Goal: Task Accomplishment & Management: Use online tool/utility

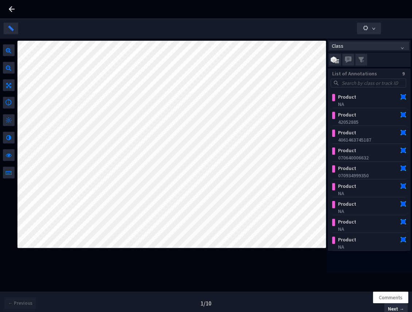
click at [16, 9] on div at bounding box center [206, 9] width 412 height 18
click at [12, 9] on icon at bounding box center [12, 9] width 6 height 6
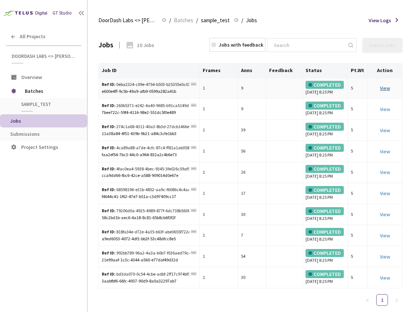
click at [387, 91] on link "View" at bounding box center [384, 88] width 10 height 7
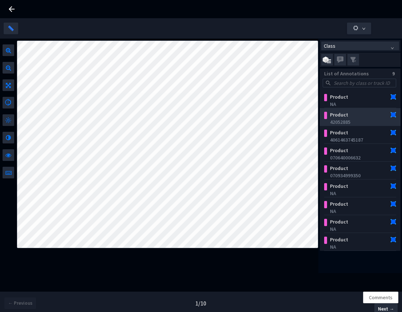
click at [340, 113] on div "Product" at bounding box center [354, 114] width 55 height 7
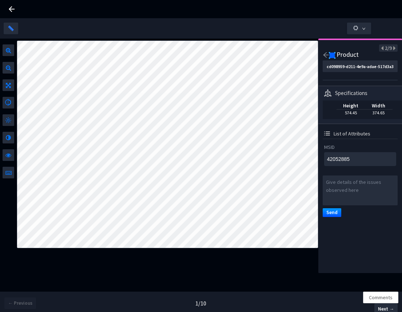
type textarea "070640006632"
type input "989f23ac-43dc-4555-b257-7de668380d22"
type textarea "070640006632"
type textarea "NA"
type input "a65657df-c4d6-4a9e-87f0-25c99379aa7c"
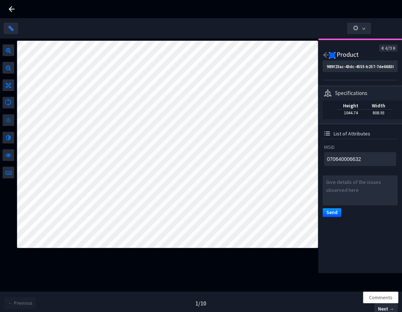
type textarea "NA"
click at [381, 48] on icon at bounding box center [383, 48] width 4 height 5
type textarea "070934999350"
type input "9e58b5a2-80f6-4f1a-b638-f1773c09673f"
type textarea "070934999350"
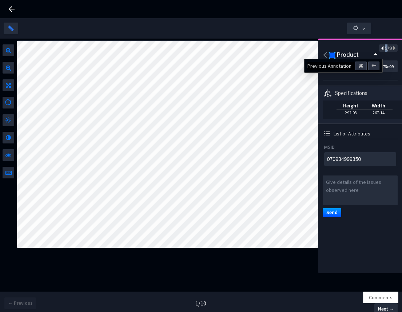
click at [381, 48] on icon at bounding box center [383, 48] width 4 height 5
type textarea "070640006632"
type input "989f23ac-43dc-4555-b257-7de668380d22"
type textarea "070640006632"
click at [381, 48] on icon at bounding box center [383, 48] width 4 height 5
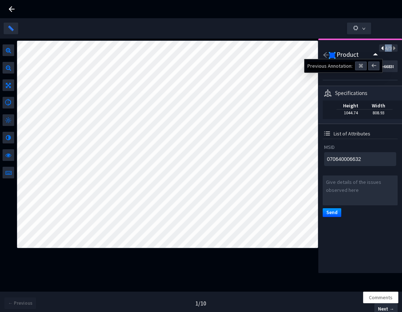
type textarea "4061463745187"
type input "e036e7a0-57f6-4638-938f-db9fc59dc73c"
type textarea "4061463745187"
click at [381, 48] on icon at bounding box center [383, 48] width 4 height 5
type textarea "42052885"
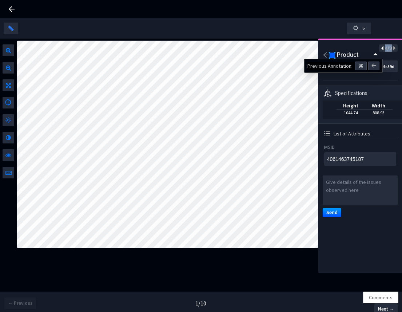
type input "cd098959-d211-4e9a-adae-517d3a34eeeb"
type textarea "42052885"
click at [381, 48] on icon at bounding box center [383, 48] width 4 height 5
type textarea "NA"
type input "9d4e6c83-978e-4516-aeaa-e94de7591a05"
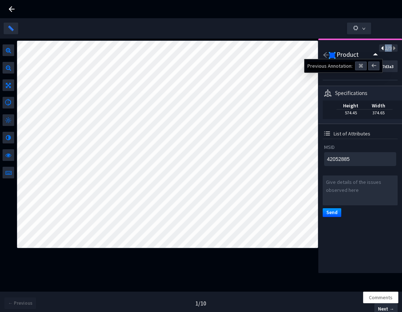
type textarea "NA"
click at [392, 49] on icon at bounding box center [394, 48] width 4 height 5
type textarea "42052885"
type input "cd098959-d211-4e9a-adae-517d3a34eeeb"
type textarea "42052885"
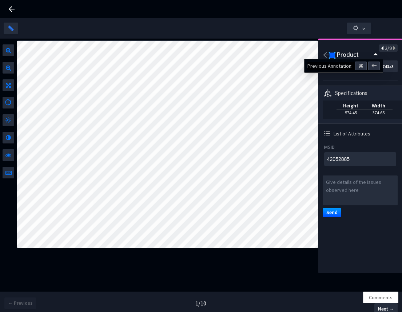
click at [381, 49] on icon at bounding box center [383, 48] width 4 height 5
type textarea "NA"
type input "9d4e6c83-978e-4516-aeaa-e94de7591a05"
type textarea "NA"
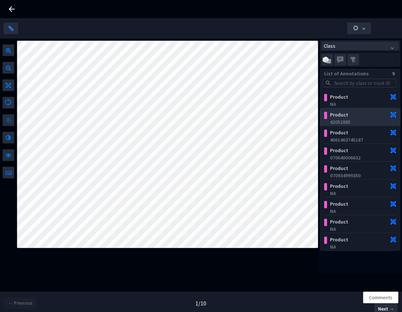
click at [356, 119] on div "42052885" at bounding box center [362, 121] width 64 height 7
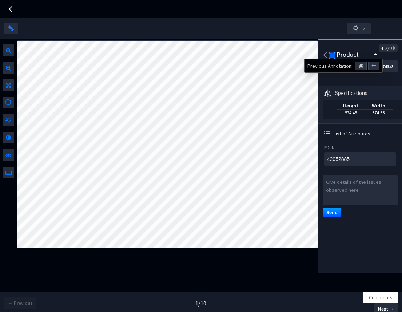
click at [381, 50] on icon at bounding box center [383, 48] width 4 height 5
type textarea "NA"
type input "9d4e6c83-978e-4516-aeaa-e94de7591a05"
type textarea "NA"
click at [392, 50] on icon at bounding box center [394, 48] width 4 height 5
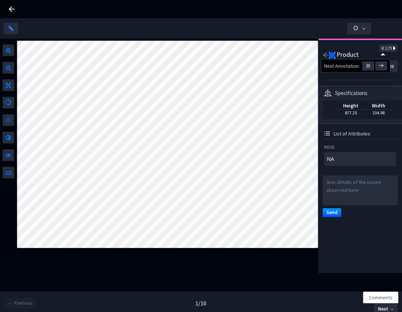
type textarea "42052885"
type input "cd098959-d211-4e9a-adae-517d3a34eeeb"
type textarea "42052885"
click at [392, 50] on icon at bounding box center [394, 48] width 4 height 5
type textarea "4061463745187"
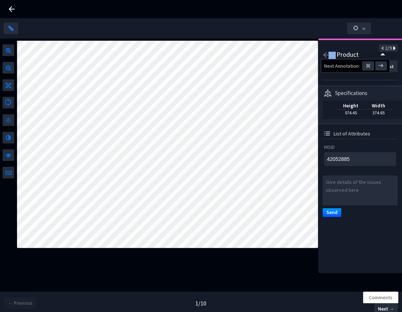
type input "e036e7a0-57f6-4638-938f-db9fc59dc73c"
type textarea "4061463745187"
click at [393, 47] on div "3/9 Product e036e7a0-57f6-4638-938f-db9fc59dc73c Specifications Height 570.11 W…" at bounding box center [361, 156] width 84 height 235
click at [391, 47] on div "3/9" at bounding box center [388, 47] width 19 height 7
click at [392, 47] on icon at bounding box center [394, 48] width 4 height 5
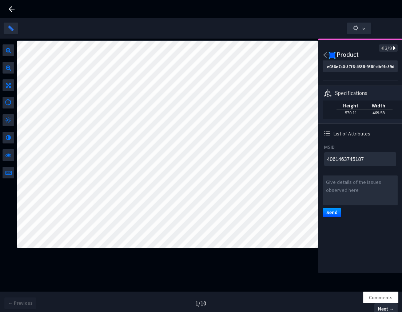
type textarea "070640006632"
type input "989f23ac-43dc-4555-b257-7de668380d22"
type textarea "070640006632"
click at [392, 48] on icon at bounding box center [394, 48] width 4 height 5
type textarea "070934999350"
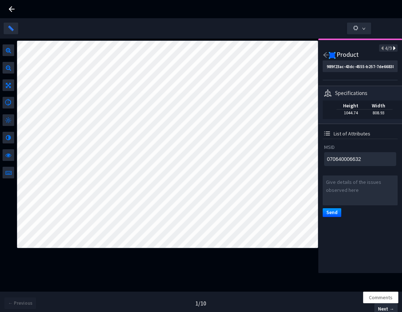
type input "9e58b5a2-80f6-4f1a-b638-f1773c09673f"
type textarea "070934999350"
click at [390, 47] on div "5/9" at bounding box center [388, 47] width 19 height 7
click at [392, 48] on icon at bounding box center [394, 48] width 4 height 5
type textarea "NA"
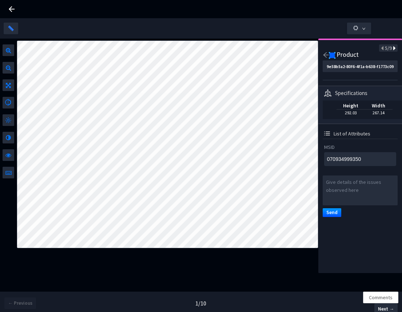
type input "a65657df-c4d6-4a9e-87f0-25c99379aa7c"
type textarea "NA"
click at [392, 49] on icon at bounding box center [394, 48] width 4 height 5
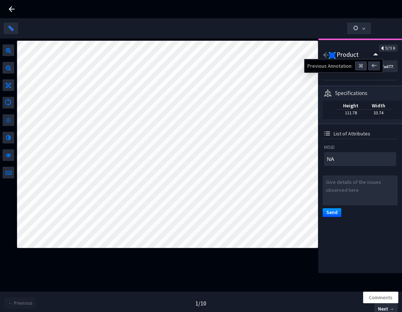
click at [381, 48] on icon at bounding box center [383, 48] width 4 height 5
type input "a65657df-c4d6-4a9e-87f0-25c99379aa7c"
click at [381, 48] on icon at bounding box center [383, 48] width 4 height 5
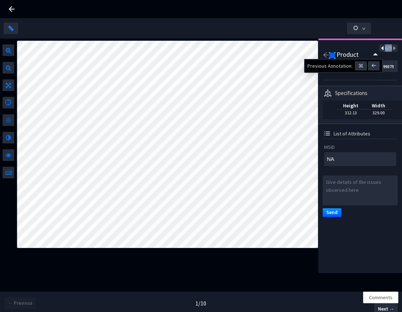
type textarea "070934999350"
type input "9e58b5a2-80f6-4f1a-b638-f1773c09673f"
type textarea "070934999350"
click at [381, 48] on icon at bounding box center [383, 48] width 4 height 5
type textarea "070640006632"
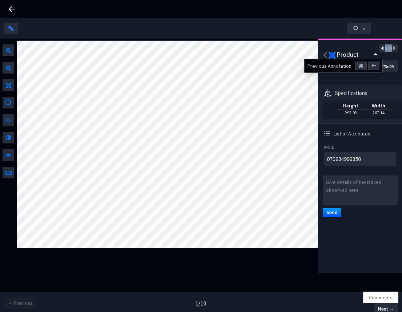
type input "989f23ac-43dc-4555-b257-7de668380d22"
type textarea "070640006632"
click at [381, 48] on icon at bounding box center [383, 48] width 4 height 5
type textarea "4061463745187"
type input "e036e7a0-57f6-4638-938f-db9fc59dc73c"
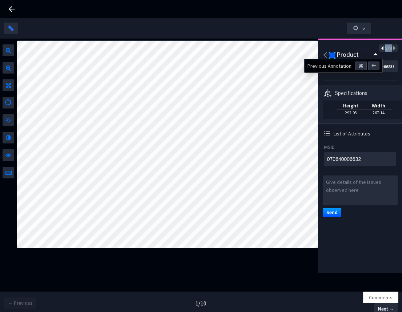
type textarea "4061463745187"
click at [381, 48] on icon at bounding box center [383, 48] width 4 height 5
type textarea "42052885"
type input "cd098959-d211-4e9a-adae-517d3a34eeeb"
type textarea "42052885"
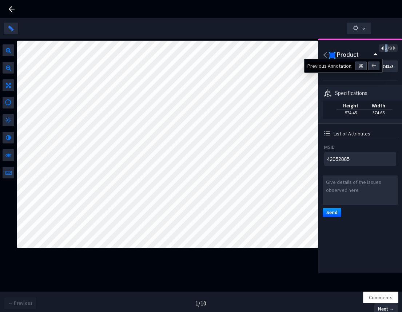
click at [381, 48] on icon at bounding box center [383, 48] width 4 height 5
type textarea "NA"
type input "9d4e6c83-978e-4516-aeaa-e94de7591a05"
type textarea "NA"
click at [381, 48] on icon at bounding box center [383, 48] width 4 height 5
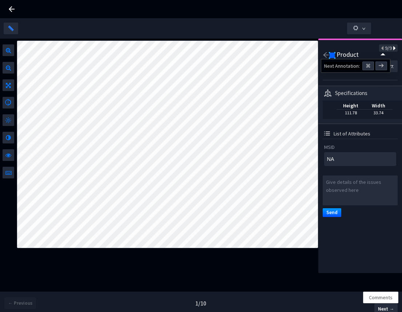
click at [392, 48] on icon at bounding box center [394, 48] width 4 height 5
type input "9d4e6c83-978e-4516-aeaa-e94de7591a05"
click at [392, 48] on icon at bounding box center [394, 48] width 4 height 5
type textarea "42052885"
type input "cd098959-d211-4e9a-adae-517d3a34eeeb"
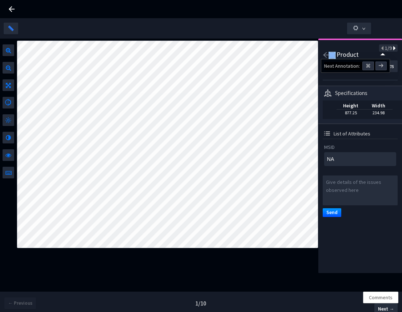
type textarea "42052885"
type textarea "NA"
type input "9d4e6c83-978e-4516-aeaa-e94de7591a05"
type textarea "NA"
type textarea "42052885"
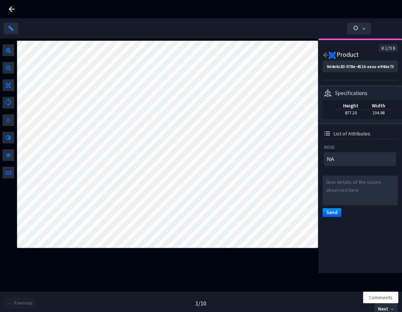
type input "cd098959-d211-4e9a-adae-517d3a34eeeb"
type textarea "42052885"
type textarea "070934999350"
type input "9e58b5a2-80f6-4f1a-b638-f1773c09673f"
type textarea "070934999350"
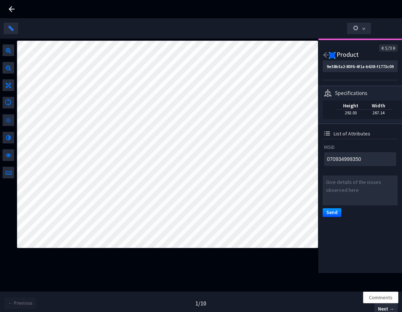
type textarea "070640006632"
type input "989f23ac-43dc-4555-b257-7de668380d22"
type textarea "070640006632"
type textarea "NA"
type input "9d4e6c83-978e-4516-aeaa-e94de7591a05"
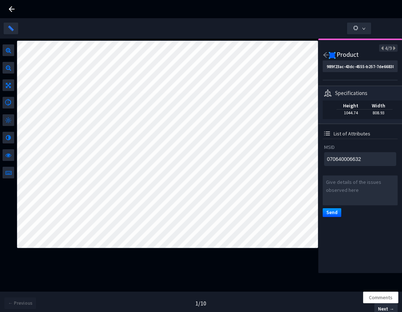
type textarea "NA"
type textarea "42052885"
type input "cd098959-d211-4e9a-adae-517d3a34eeeb"
type textarea "42052885"
click at [344, 136] on span "List of Attributes" at bounding box center [352, 133] width 37 height 7
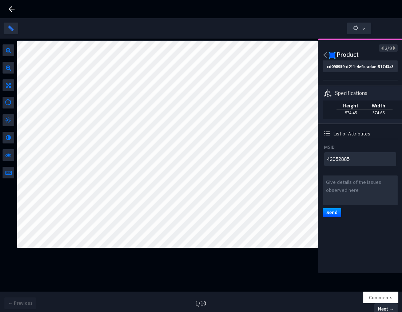
click at [335, 134] on span "List of Attributes" at bounding box center [352, 133] width 37 height 7
click at [330, 134] on img at bounding box center [327, 133] width 6 height 4
click at [14, 12] on icon at bounding box center [11, 9] width 9 height 9
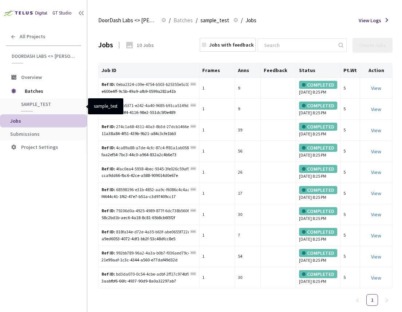
click at [51, 103] on span "sample_test" at bounding box center [48, 104] width 54 height 6
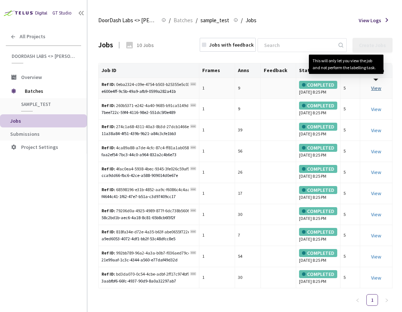
click at [374, 91] on link "View This will only let you view the job and not perform the labelling task." at bounding box center [376, 88] width 10 height 7
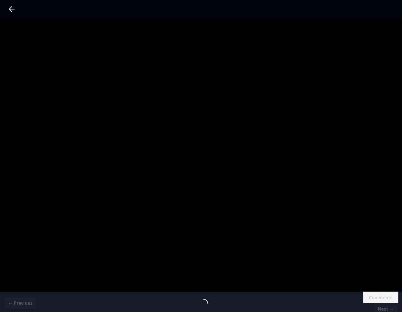
click at [12, 8] on icon at bounding box center [11, 9] width 9 height 9
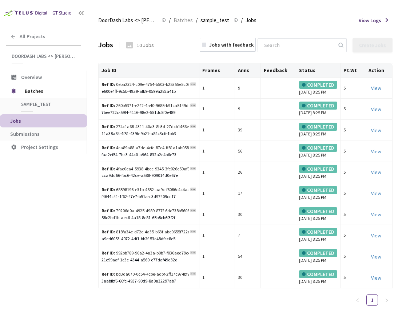
click at [372, 23] on span "View Logs" at bounding box center [370, 20] width 23 height 7
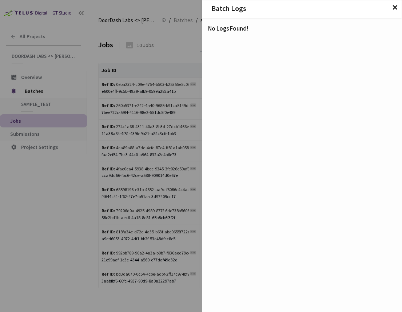
click at [139, 95] on div "Batch Logs ✕ No Logs Found!" at bounding box center [201, 156] width 402 height 312
click at [396, 8] on span "✕" at bounding box center [395, 8] width 6 height 8
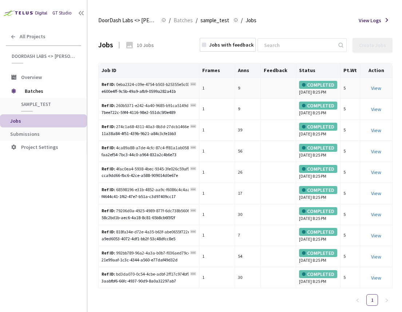
click at [383, 89] on div "View" at bounding box center [376, 88] width 26 height 8
click at [378, 90] on link "View" at bounding box center [376, 88] width 10 height 7
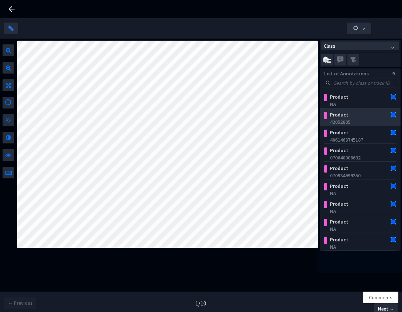
click at [347, 116] on div "Product" at bounding box center [354, 114] width 55 height 7
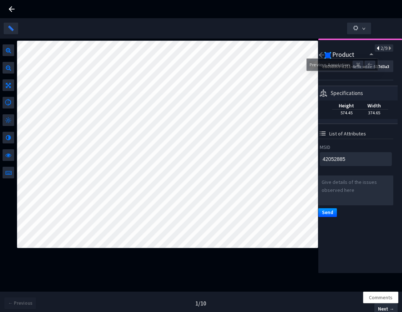
click at [377, 47] on icon at bounding box center [379, 48] width 4 height 5
type textarea "NA"
type input "9d4e6c83-978e-4516-aeaa-e94de7591a05"
type textarea "NA"
click at [377, 50] on icon at bounding box center [379, 48] width 4 height 5
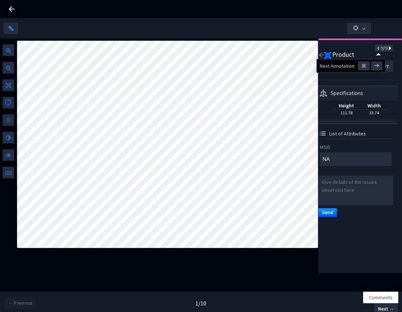
click at [388, 48] on icon at bounding box center [390, 48] width 4 height 5
type input "9d4e6c83-978e-4516-aeaa-e94de7591a05"
click at [388, 48] on icon at bounding box center [390, 48] width 4 height 5
type textarea "42052885"
type input "cd098959-d211-4e9a-adae-517d3a34eeeb"
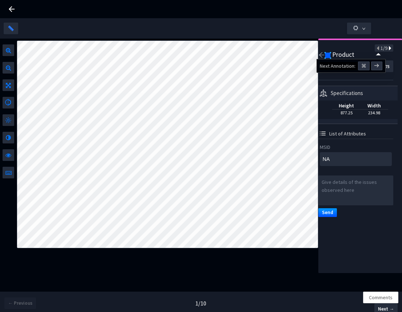
type textarea "42052885"
click at [388, 50] on icon at bounding box center [390, 48] width 4 height 5
type textarea "4061463745187"
type input "e036e7a0-57f6-4638-938f-db9fc59dc73c"
type textarea "4061463745187"
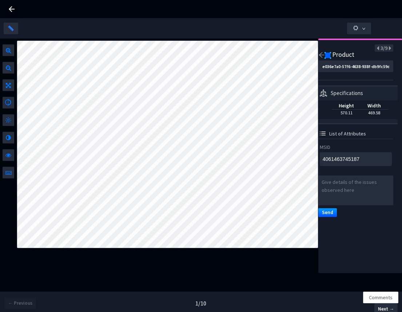
type textarea "NA"
type input "9d4e6c83-978e-4516-aeaa-e94de7591a05"
type textarea "NA"
